Goal: Task Accomplishment & Management: Manage account settings

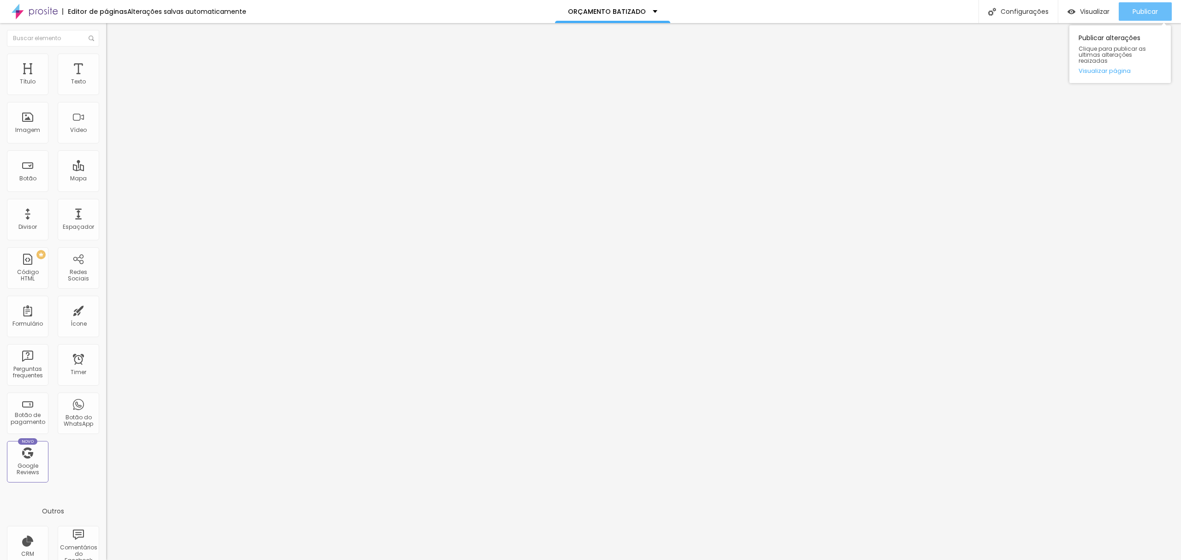
click at [1143, 8] on span "Publicar" at bounding box center [1145, 11] width 25 height 7
click at [114, 63] on span "Estilo" at bounding box center [121, 60] width 14 height 8
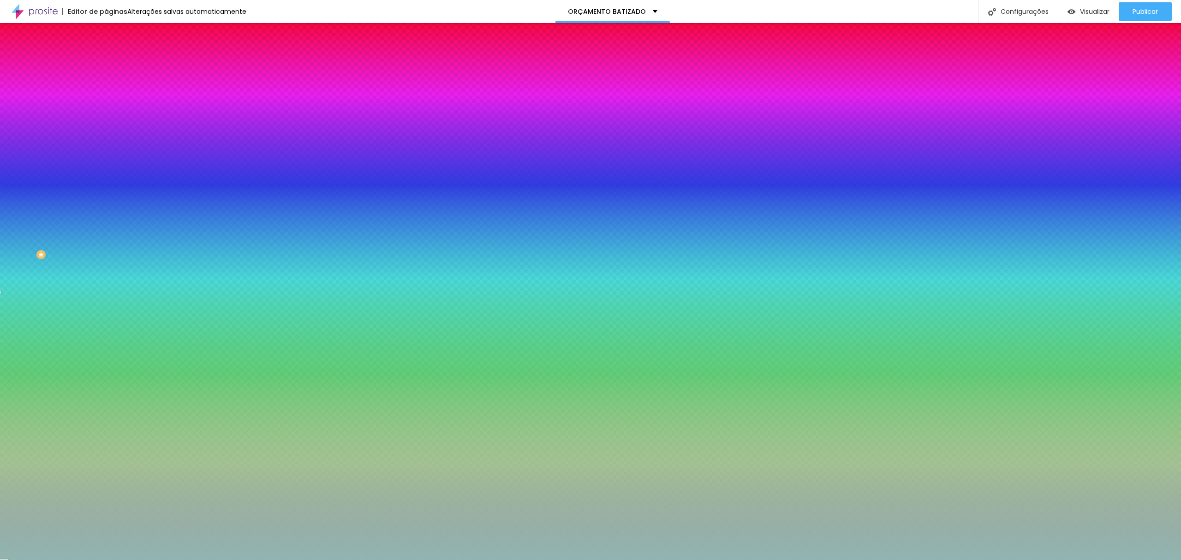
click at [106, 135] on div "#91B5B1" at bounding box center [159, 129] width 106 height 9
click at [106, 125] on div at bounding box center [159, 125] width 106 height 0
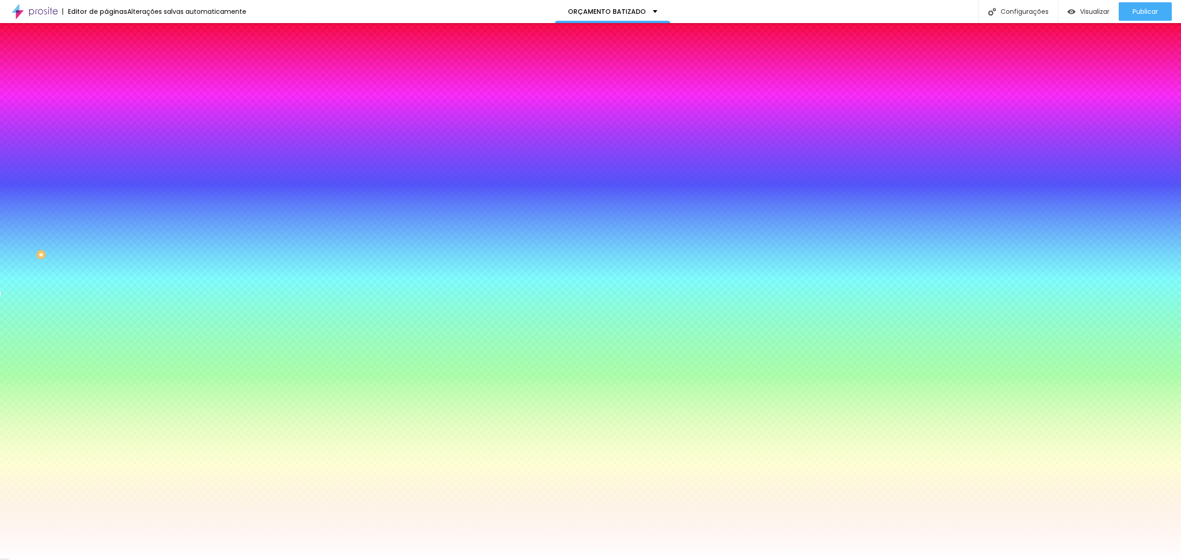
type input "#FFFFFF"
drag, startPoint x: 28, startPoint y: 196, endPoint x: 0, endPoint y: 147, distance: 56.6
click at [106, 147] on div "Imagem de fundo Trocar imagem Efeito da Imagem Nenhum Nenhum Parallax Cor de fu…" at bounding box center [159, 131] width 106 height 119
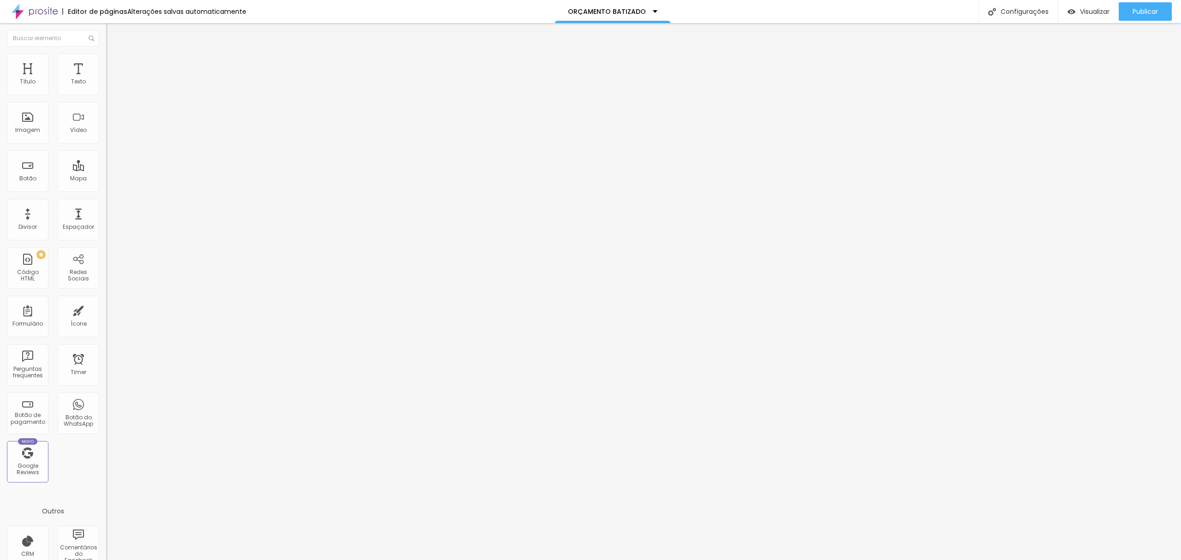
click at [106, 56] on img at bounding box center [110, 58] width 8 height 8
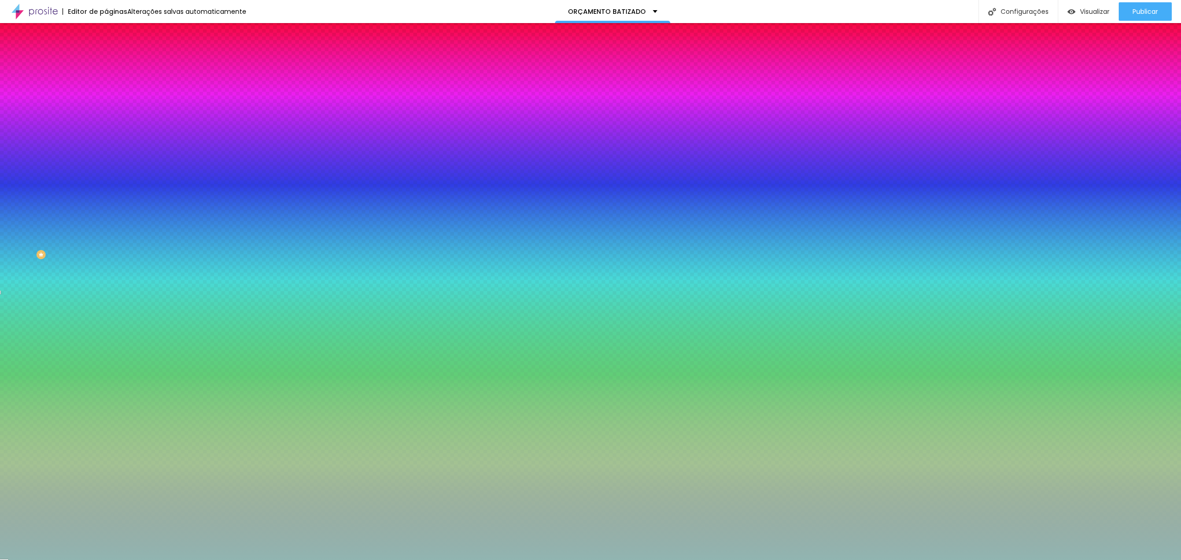
click at [106, 88] on div at bounding box center [159, 88] width 106 height 0
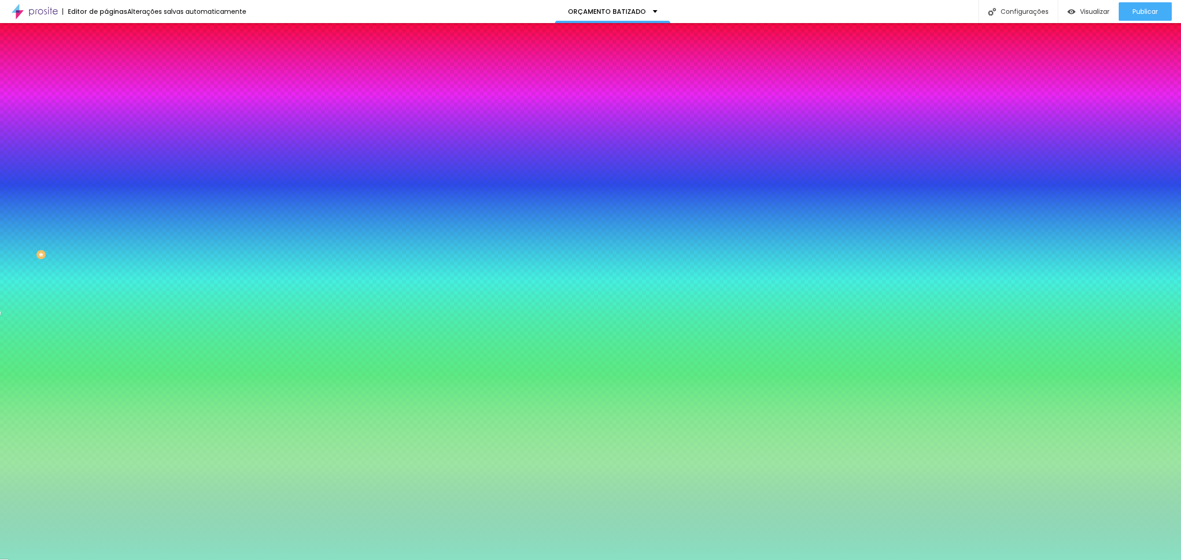
type input "#89E0C3"
drag, startPoint x: 21, startPoint y: 109, endPoint x: 38, endPoint y: 114, distance: 17.8
click at [38, 114] on div at bounding box center [590, 280] width 1181 height 560
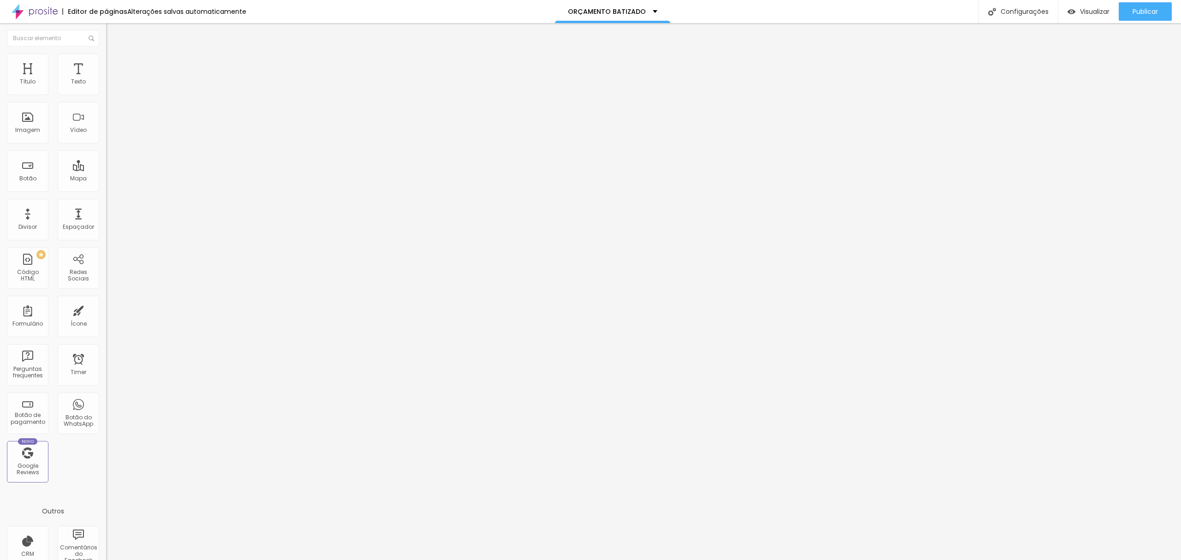
click at [106, 58] on img at bounding box center [110, 58] width 8 height 8
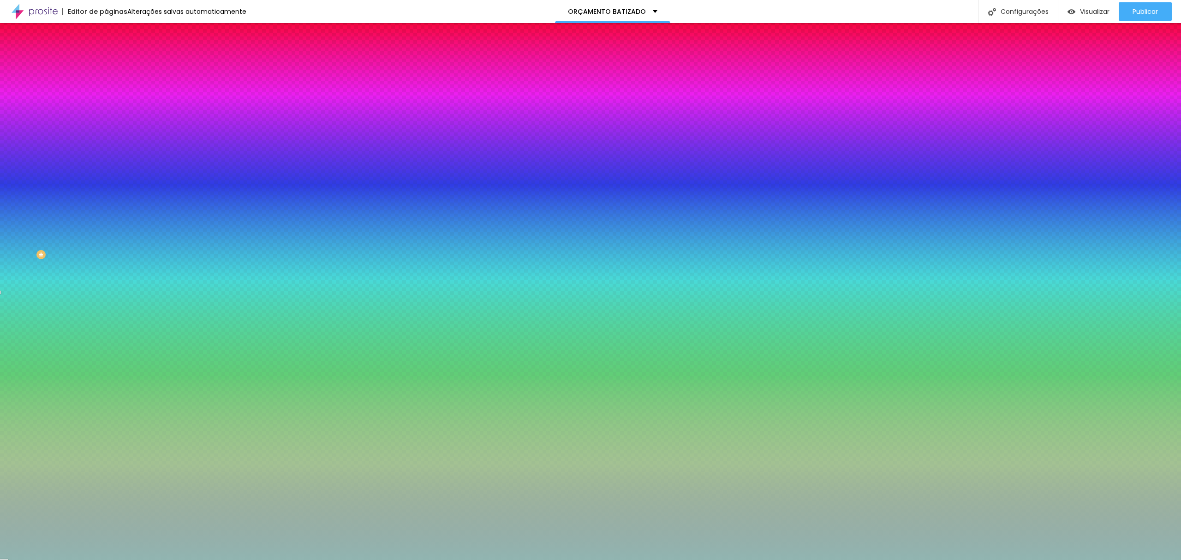
click at [106, 135] on input "#91B5B1" at bounding box center [161, 129] width 111 height 9
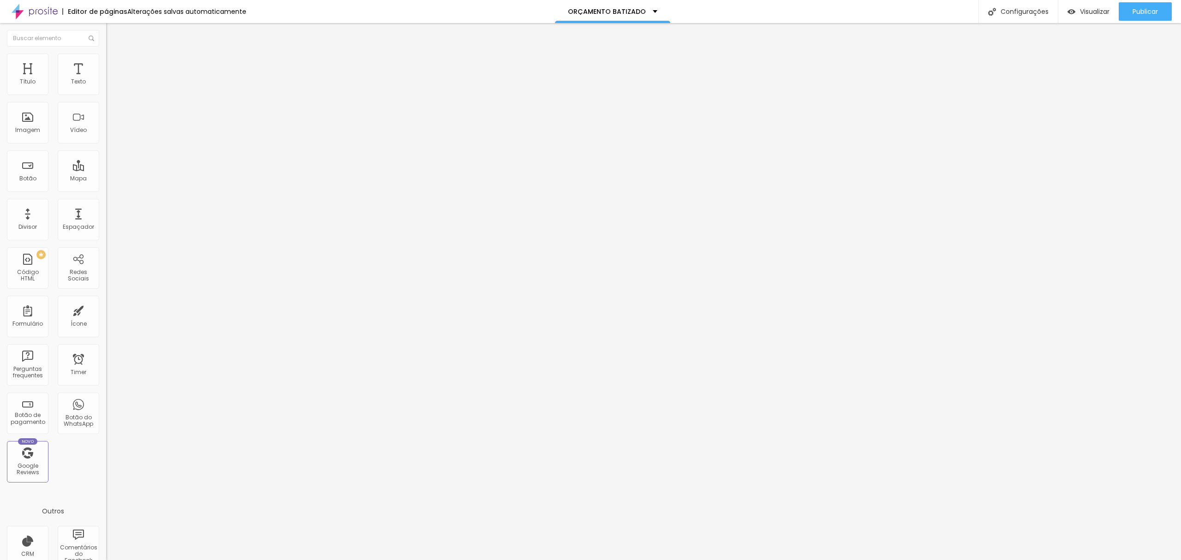
click at [114, 64] on span "Estilo" at bounding box center [121, 60] width 14 height 8
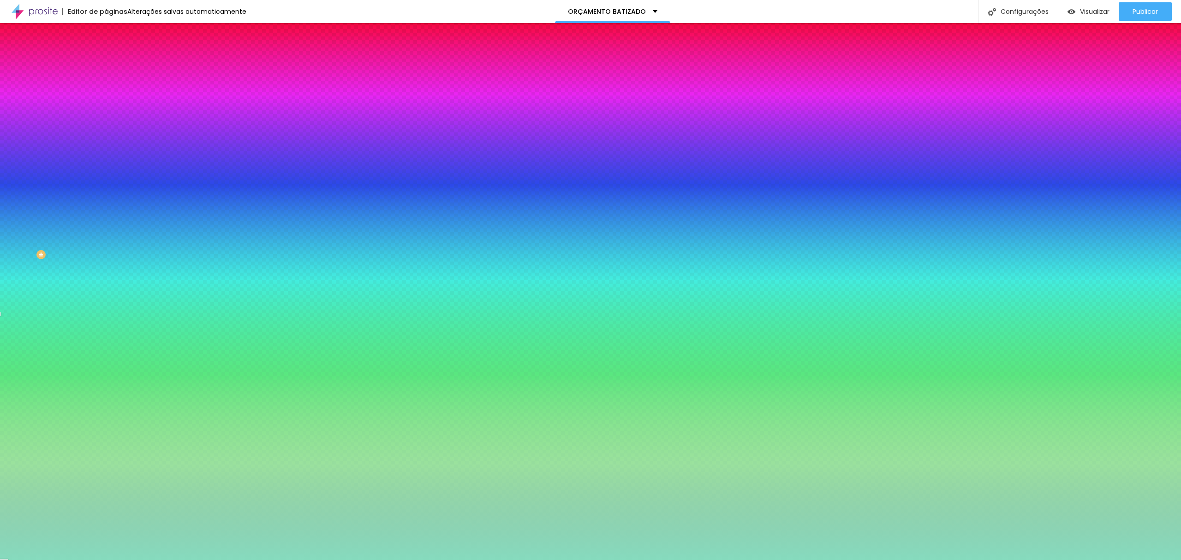
click at [106, 91] on input "#86DBBE" at bounding box center [161, 92] width 111 height 9
paste input "91B5B1"
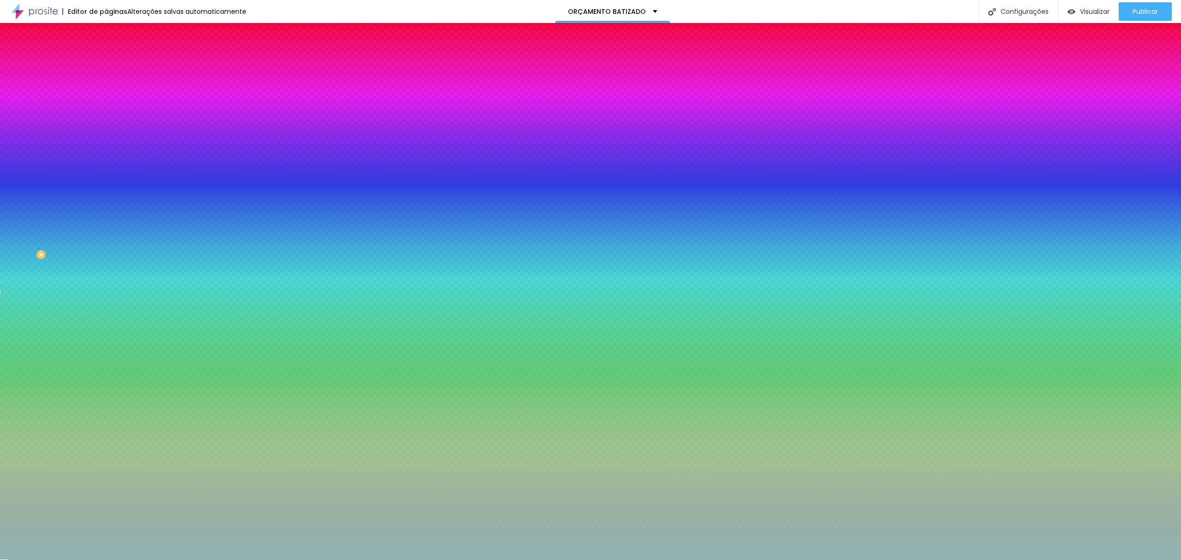
type input "#91B5B1"
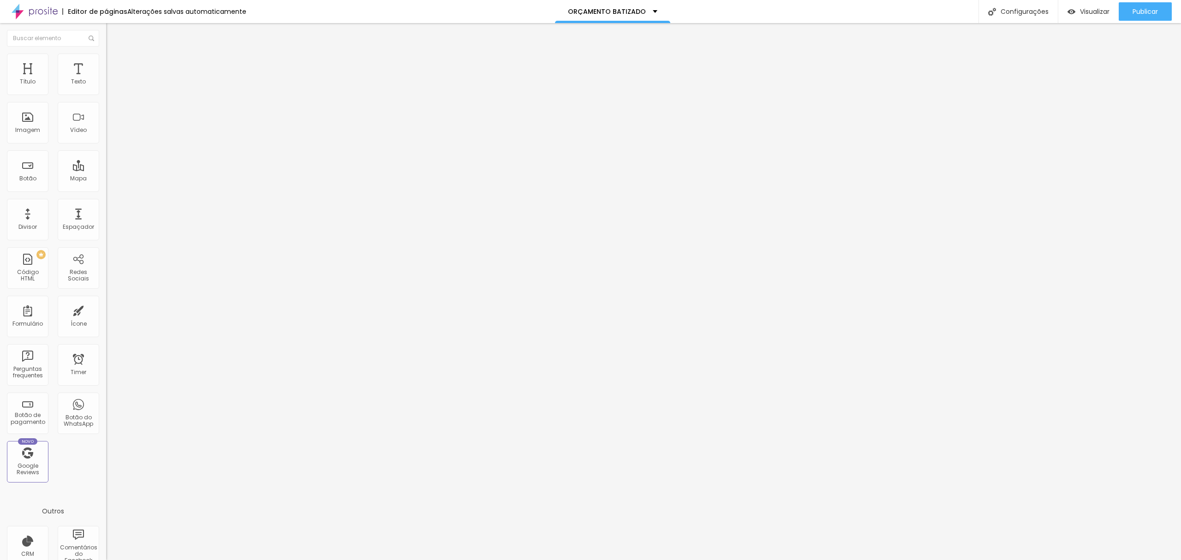
click at [106, 56] on img at bounding box center [110, 58] width 8 height 8
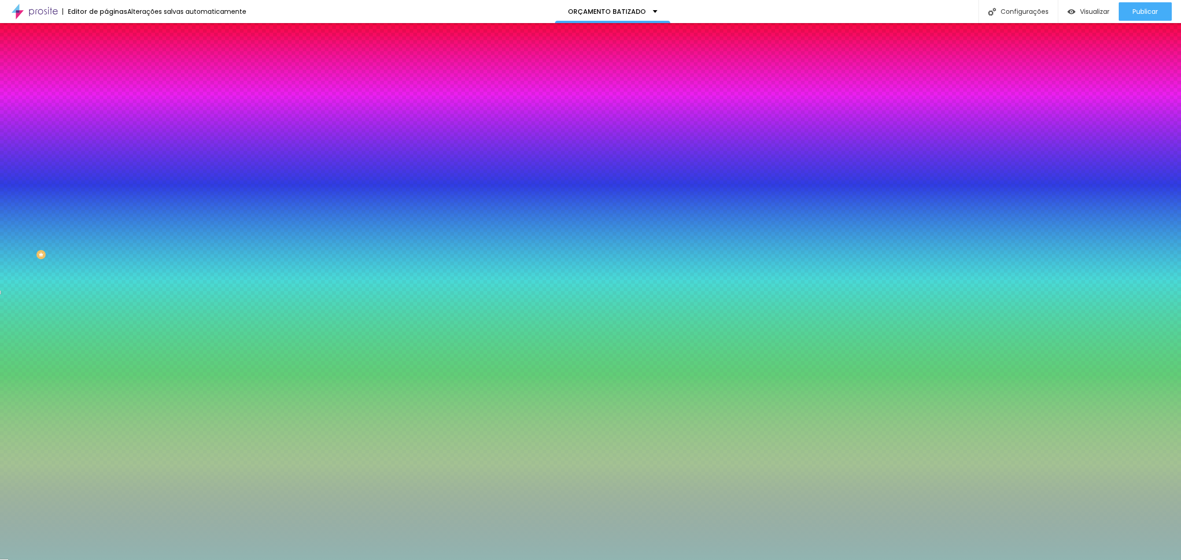
click at [106, 89] on input "#91B5B1" at bounding box center [161, 92] width 111 height 9
click at [106, 88] on div at bounding box center [159, 88] width 106 height 0
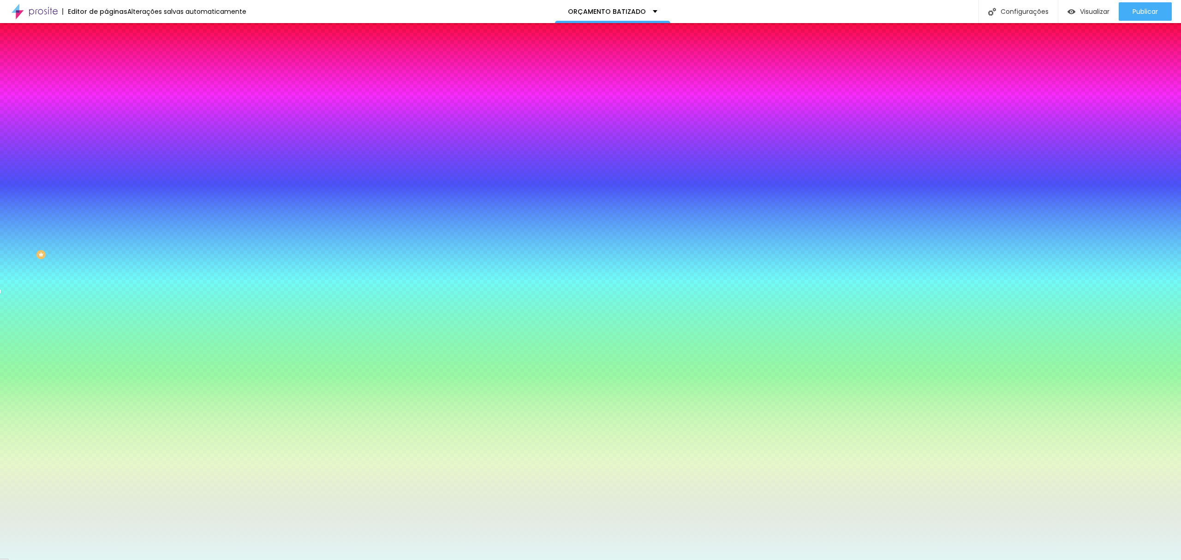
type input "#FFFFFF"
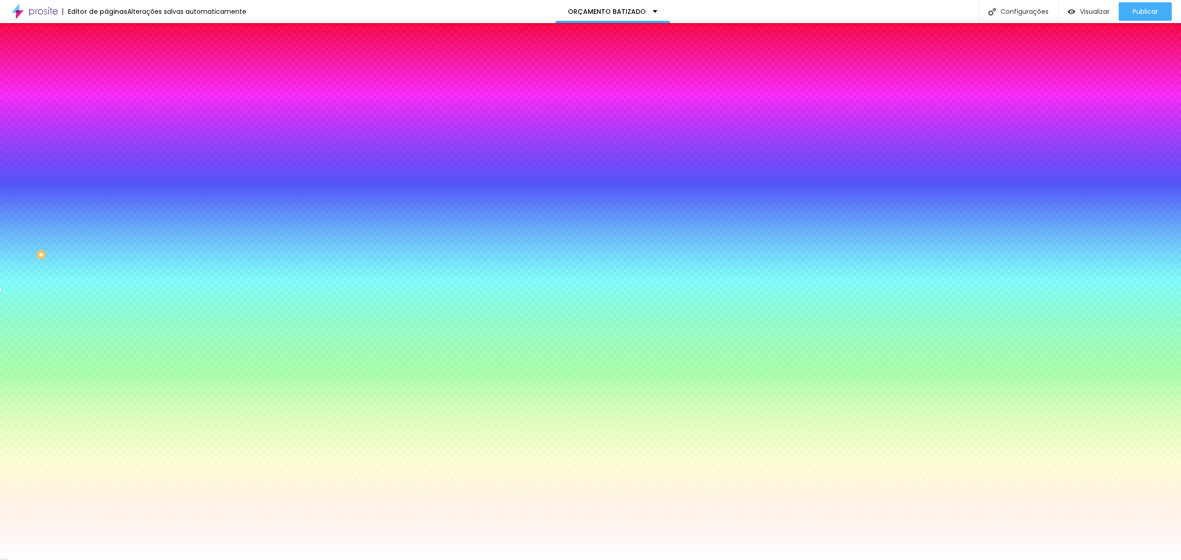
drag, startPoint x: 19, startPoint y: 107, endPoint x: 0, endPoint y: 96, distance: 22.3
click at [106, 96] on div "Cor de fundo Voltar ao padrão #FFFFFF Sombra DESATIVADO Voltar ao padrão Borda …" at bounding box center [159, 113] width 106 height 82
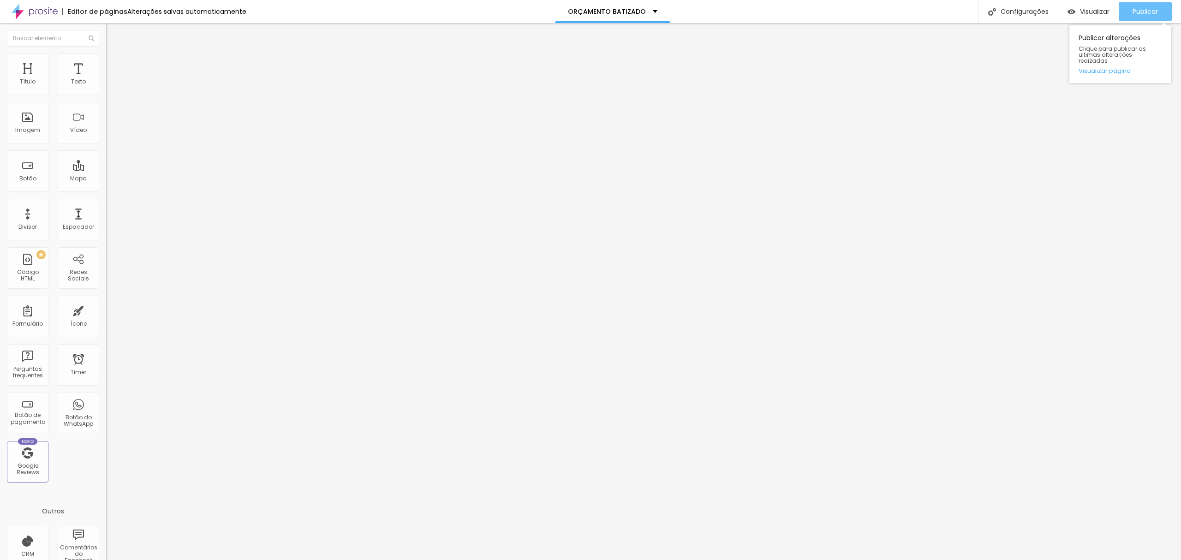
click at [1128, 10] on button "Publicar" at bounding box center [1145, 11] width 53 height 18
click at [1074, 12] on div "Visualizar" at bounding box center [1080, 12] width 42 height 8
click at [1043, 15] on div "Configurações" at bounding box center [1017, 11] width 79 height 23
click at [760, 560] on div at bounding box center [590, 570] width 1181 height 8
